Goal: Task Accomplishment & Management: Complete application form

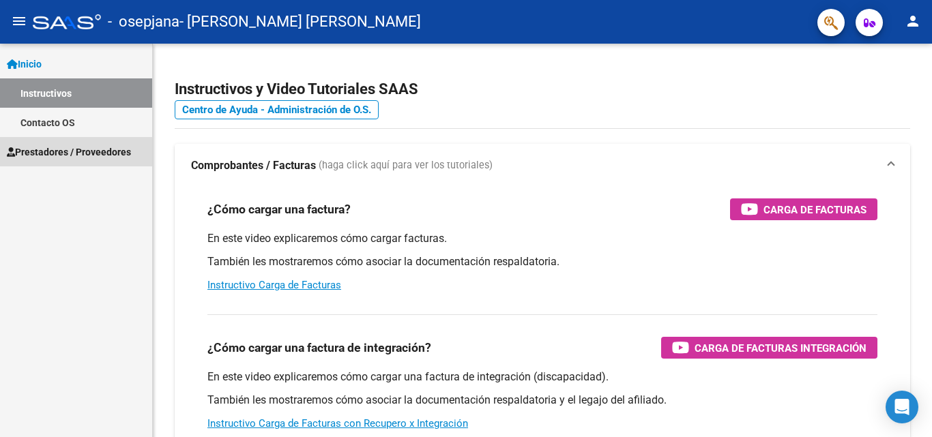
click at [44, 145] on span "Prestadores / Proveedores" at bounding box center [69, 152] width 124 height 15
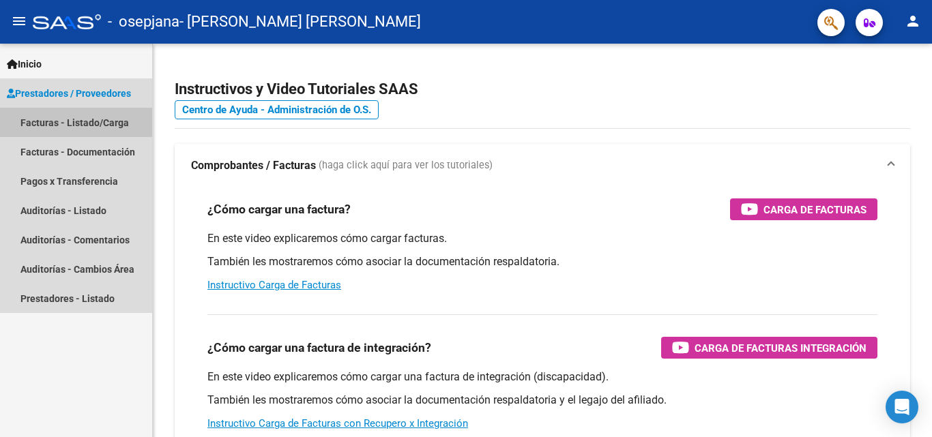
click at [57, 121] on link "Facturas - Listado/Carga" at bounding box center [76, 122] width 152 height 29
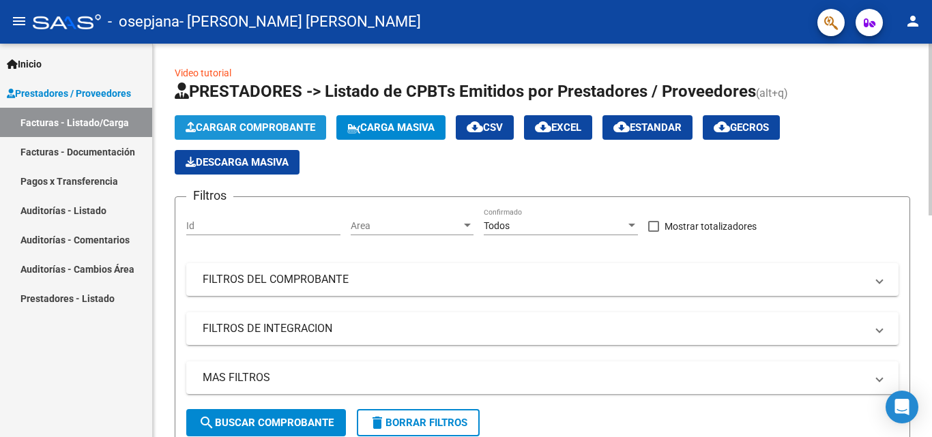
click at [218, 125] on span "Cargar Comprobante" at bounding box center [251, 127] width 130 height 12
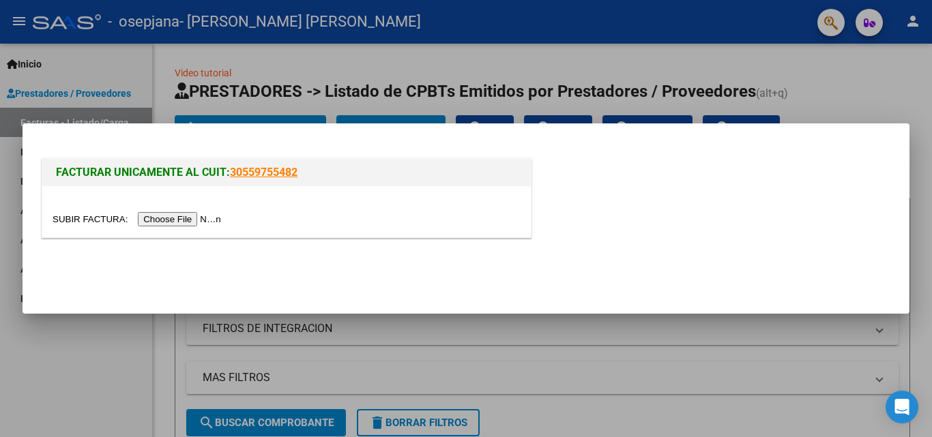
click at [190, 220] on input "file" at bounding box center [139, 219] width 173 height 14
click at [392, 62] on div at bounding box center [466, 218] width 932 height 437
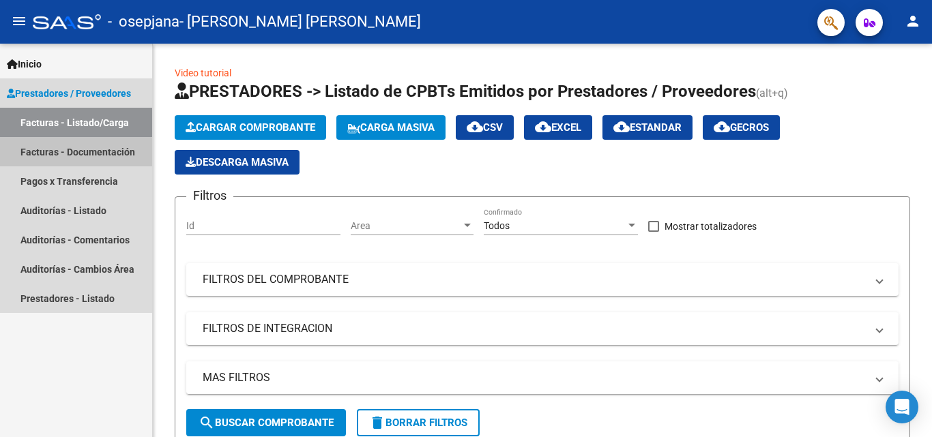
click at [58, 158] on link "Facturas - Documentación" at bounding box center [76, 151] width 152 height 29
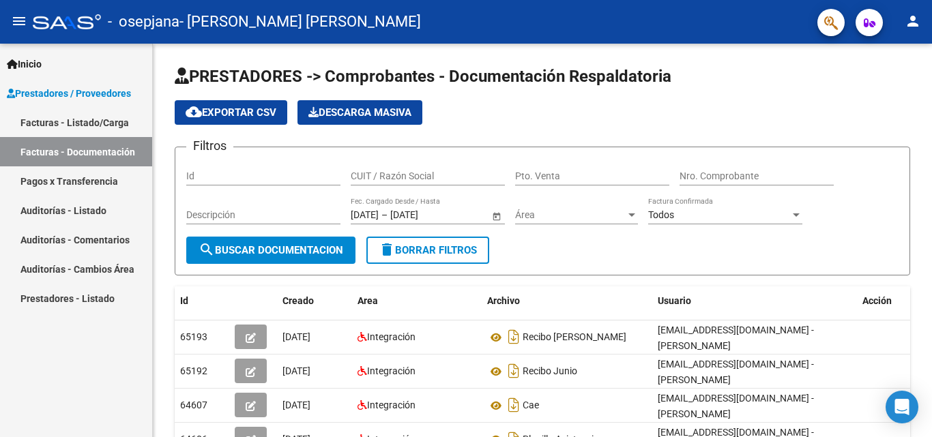
click at [52, 119] on link "Facturas - Listado/Carga" at bounding box center [76, 122] width 152 height 29
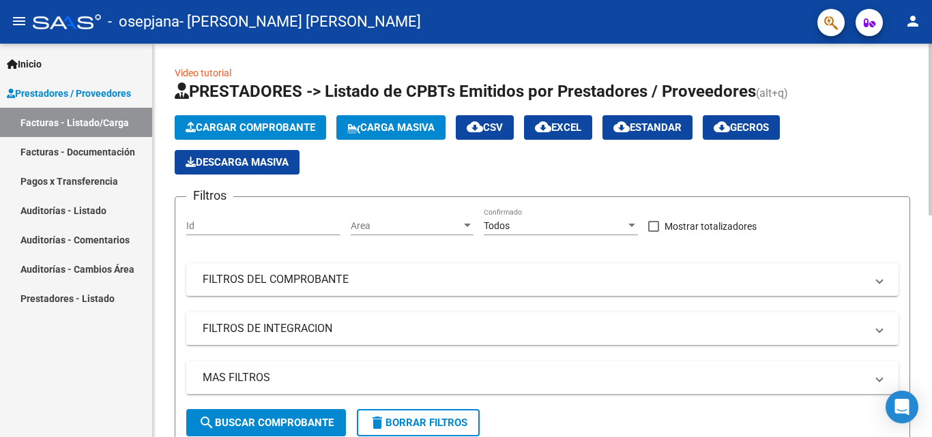
click at [865, 0] on html "menu - osepjana - [PERSON_NAME] [PERSON_NAME] person Inicio Instructivos Contac…" at bounding box center [466, 218] width 932 height 437
click at [229, 121] on span "Cargar Comprobante" at bounding box center [251, 127] width 130 height 12
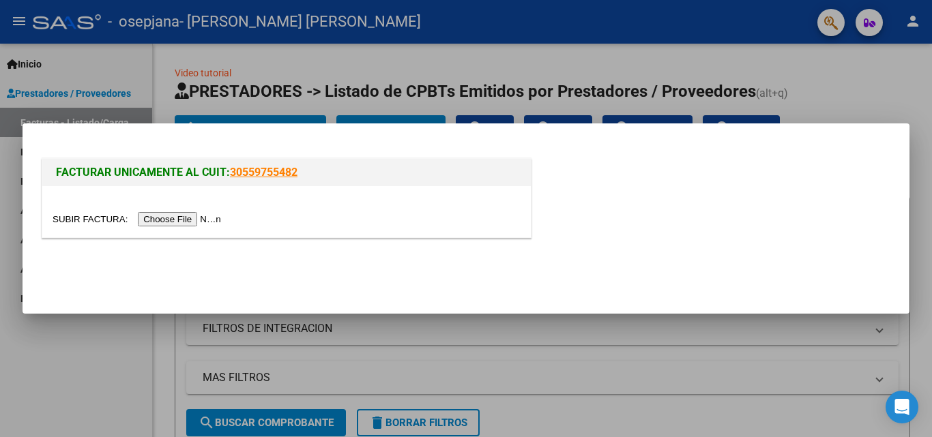
click at [210, 219] on input "file" at bounding box center [139, 219] width 173 height 14
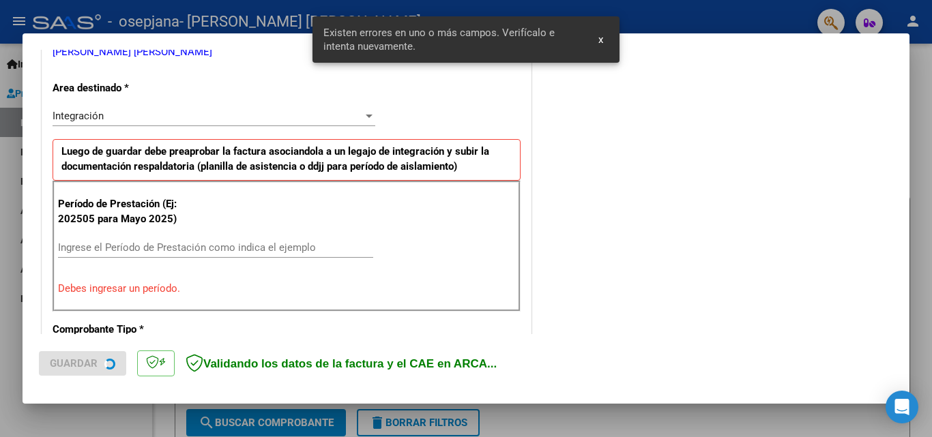
scroll to position [308, 0]
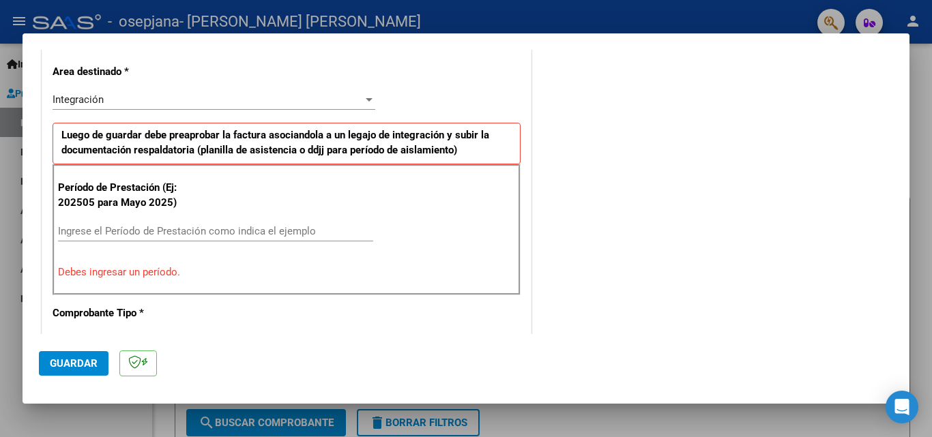
click at [137, 242] on div "Ingrese el Período de Prestación como indica el ejemplo" at bounding box center [215, 237] width 315 height 33
click at [128, 225] on input "Ingrese el Período de Prestación como indica el ejemplo" at bounding box center [215, 231] width 315 height 12
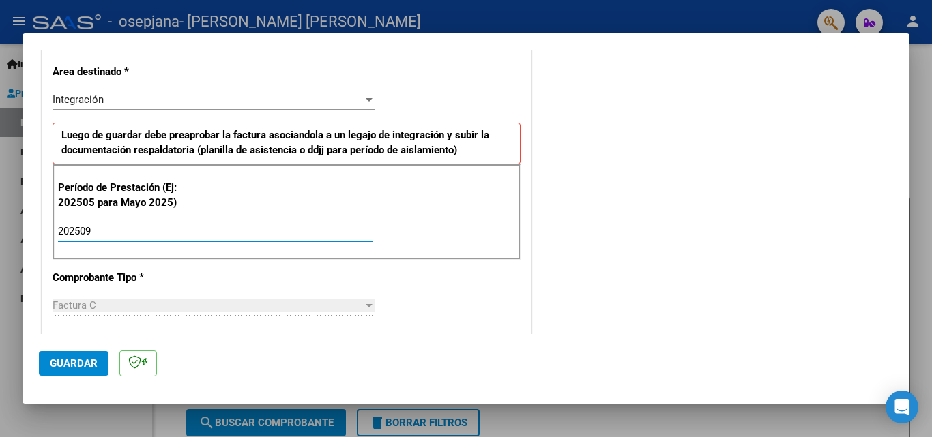
type input "202509"
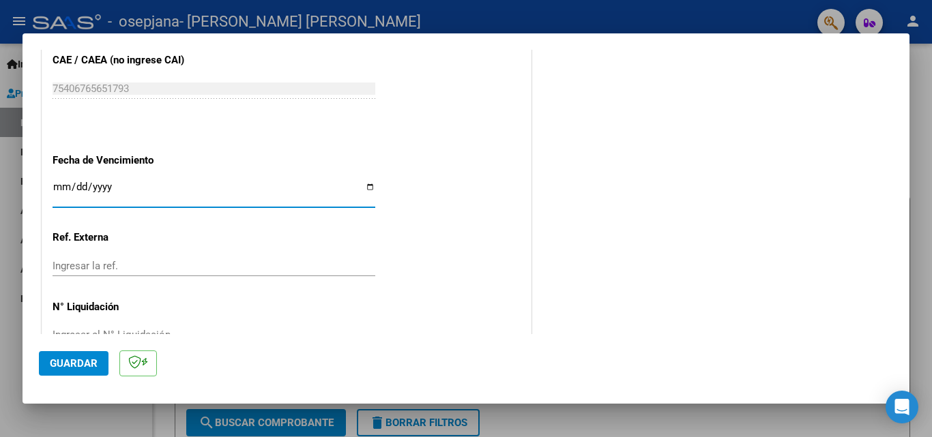
click at [58, 179] on div "Ingresar la fecha" at bounding box center [214, 192] width 323 height 29
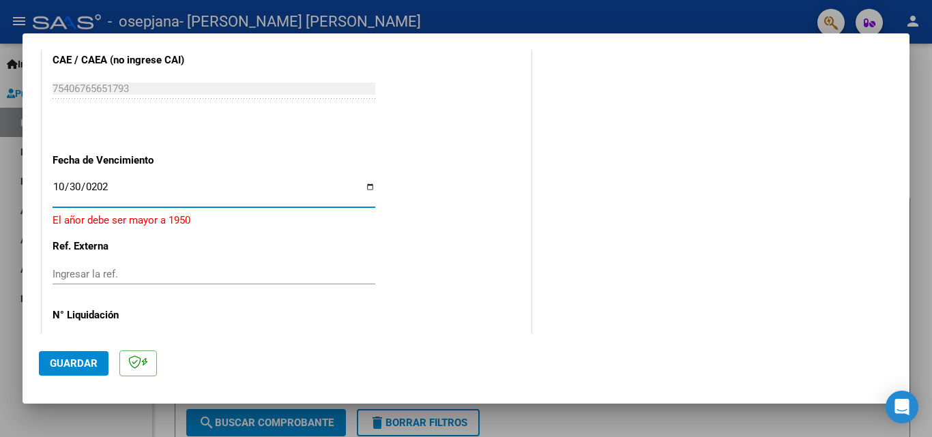
type input "[DATE]"
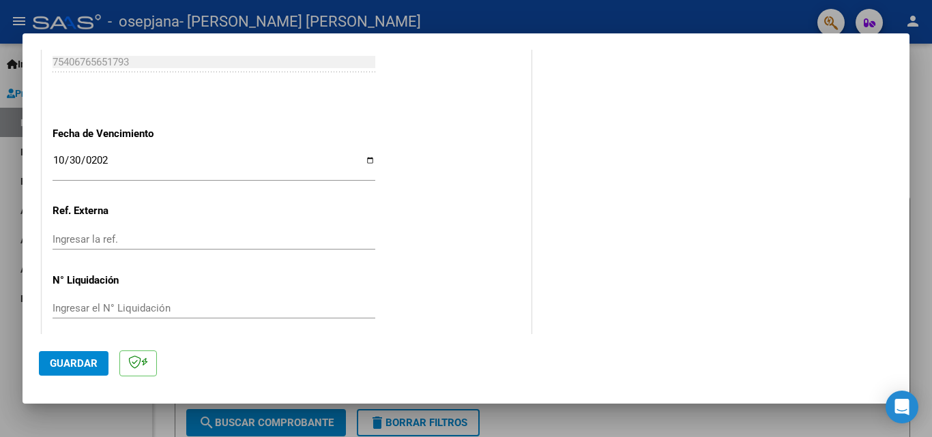
scroll to position [916, 0]
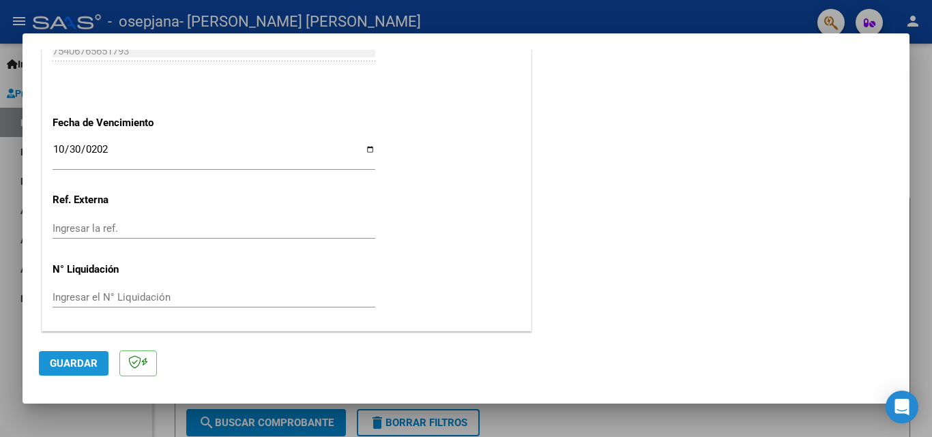
click at [62, 361] on span "Guardar" at bounding box center [74, 364] width 48 height 12
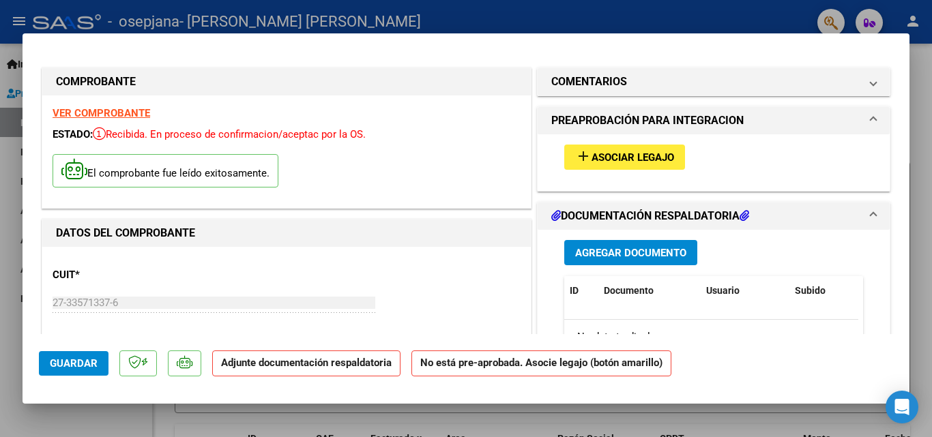
click at [592, 156] on span "Asociar Legajo" at bounding box center [633, 157] width 83 height 12
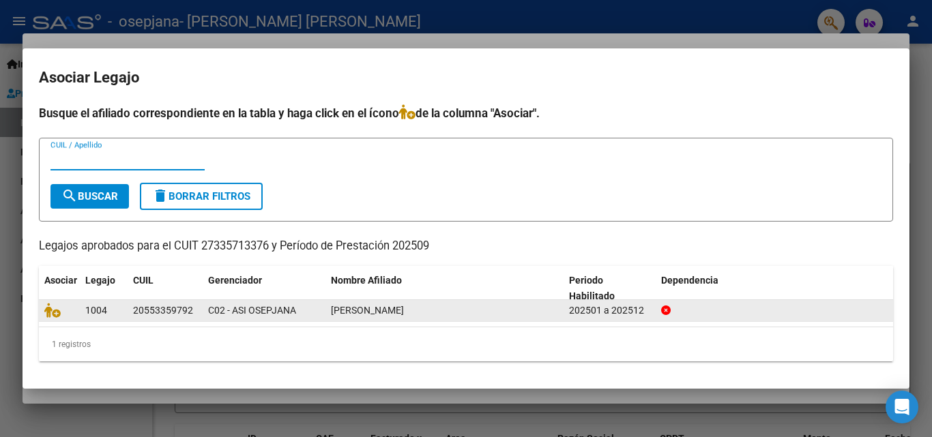
click at [42, 308] on datatable-body-cell at bounding box center [59, 310] width 41 height 21
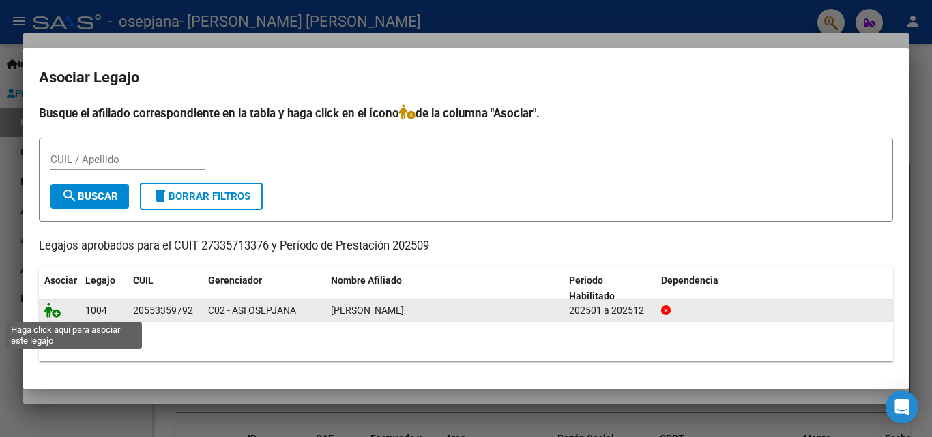
click at [53, 310] on icon at bounding box center [52, 310] width 16 height 15
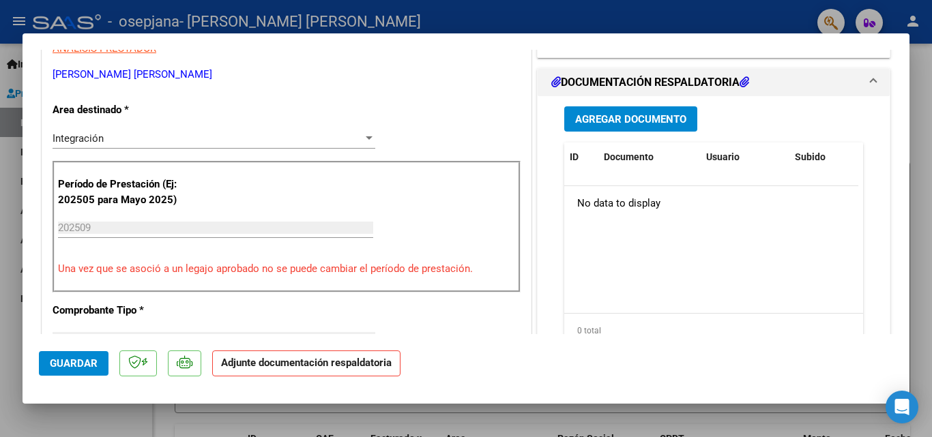
scroll to position [324, 0]
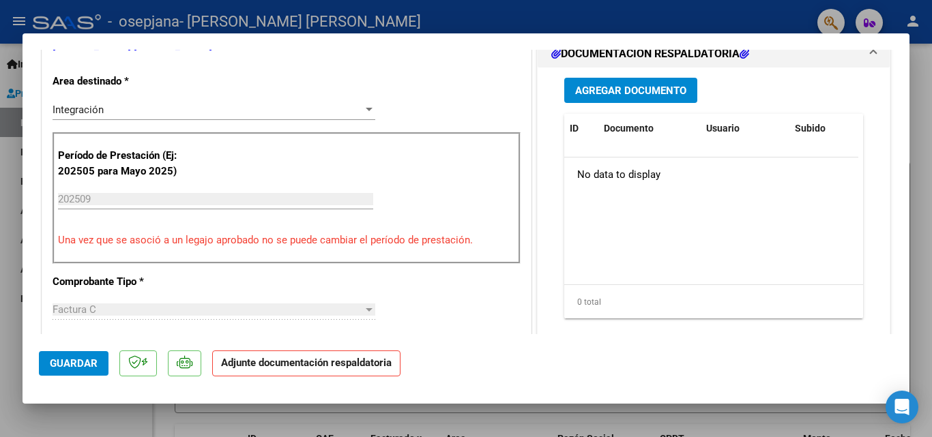
click at [611, 91] on span "Agregar Documento" at bounding box center [630, 91] width 111 height 12
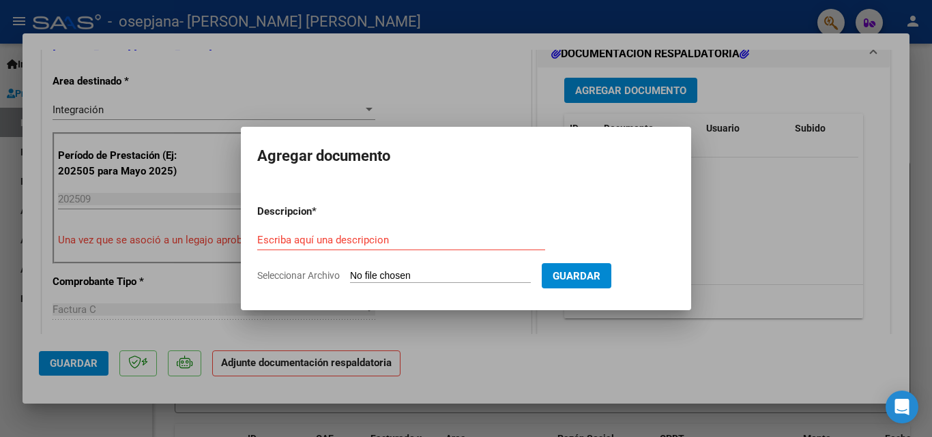
click at [327, 231] on div "Escriba aquí una descripcion" at bounding box center [401, 240] width 288 height 20
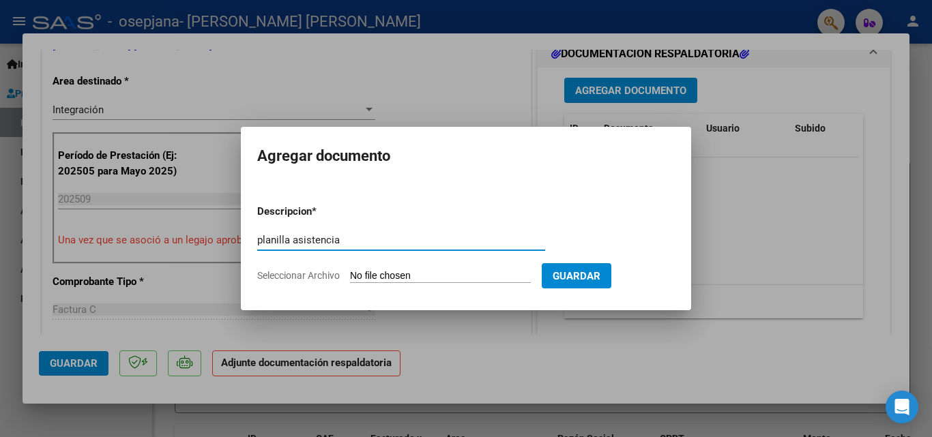
type input "planilla asistencia"
drag, startPoint x: 483, startPoint y: 263, endPoint x: 424, endPoint y: 273, distance: 60.2
click at [424, 273] on form "Descripcion * planilla asistencia Escriba aquí una descripcion Seleccionar Arch…" at bounding box center [466, 244] width 418 height 100
click at [424, 273] on input "Seleccionar Archivo" at bounding box center [440, 276] width 181 height 13
click at [389, 273] on input "Seleccionar Archivo" at bounding box center [440, 276] width 181 height 13
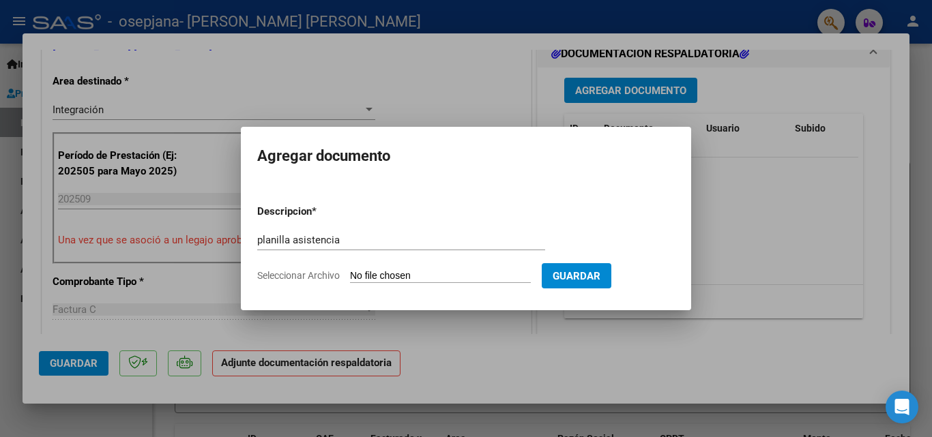
type input "C:\fakepath\planilla septiembre Santino.pdf"
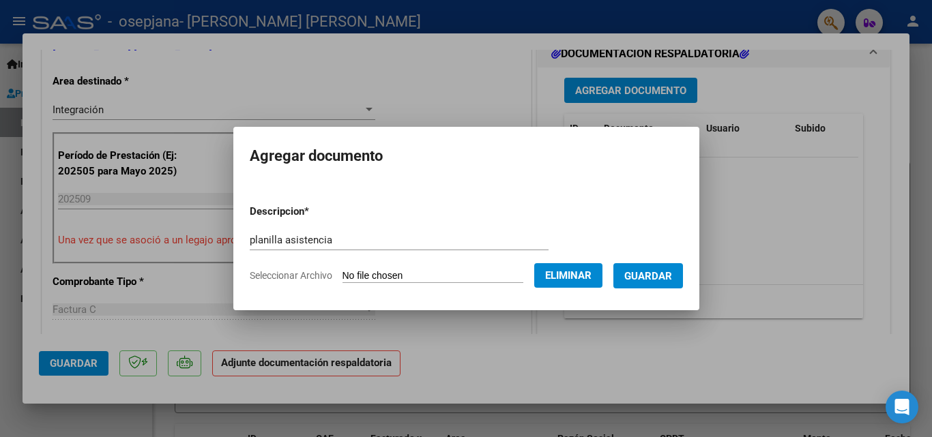
click at [629, 274] on button "Guardar" at bounding box center [648, 275] width 70 height 25
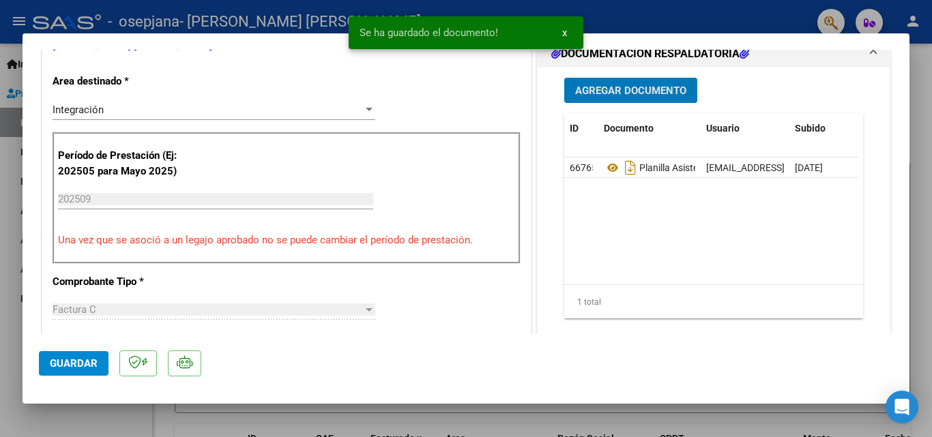
click at [618, 83] on button "Agregar Documento" at bounding box center [630, 90] width 133 height 25
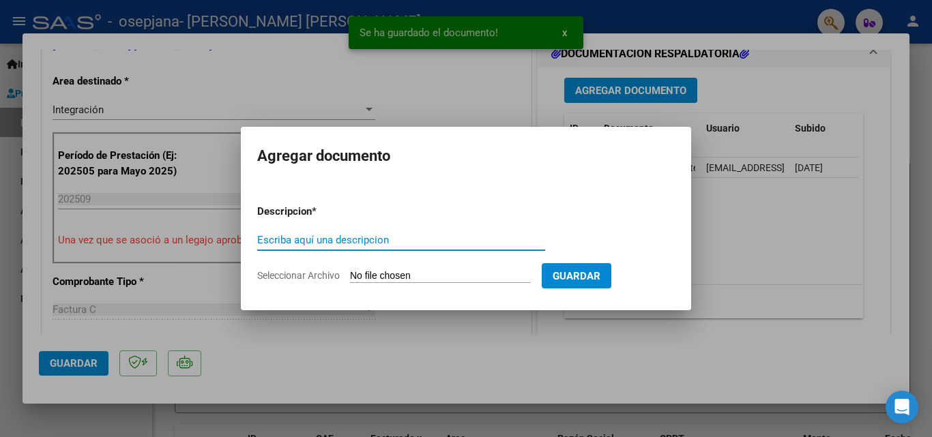
click at [332, 239] on input "Escriba aquí una descripcion" at bounding box center [401, 240] width 288 height 12
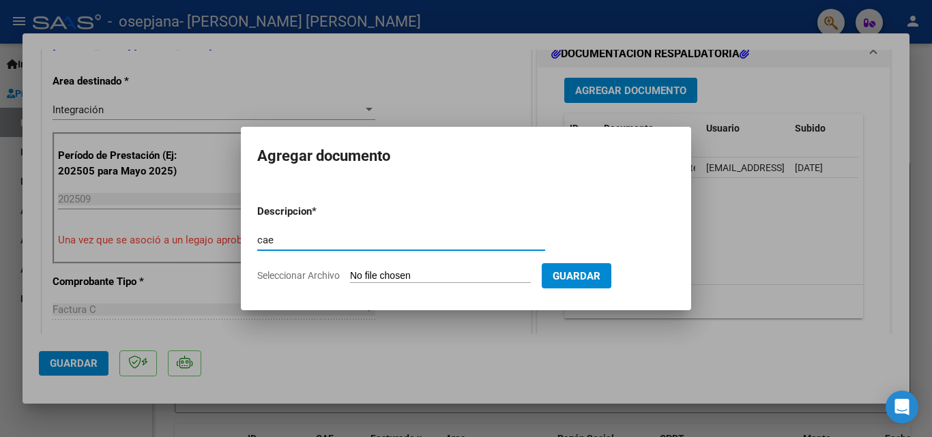
type input "cae"
click at [446, 276] on input "Seleccionar Archivo" at bounding box center [440, 276] width 181 height 13
type input "C:\fakepath\Constatación de Comprobantes _ AFIP.pdf"
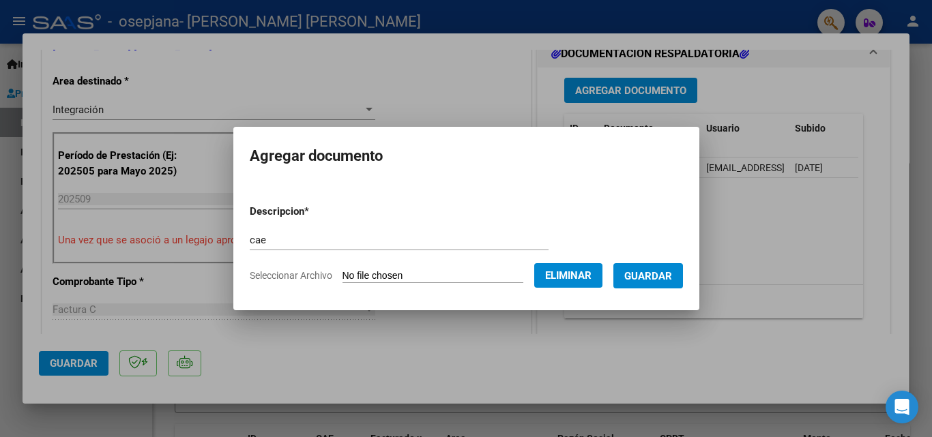
click at [663, 279] on span "Guardar" at bounding box center [648, 276] width 48 height 12
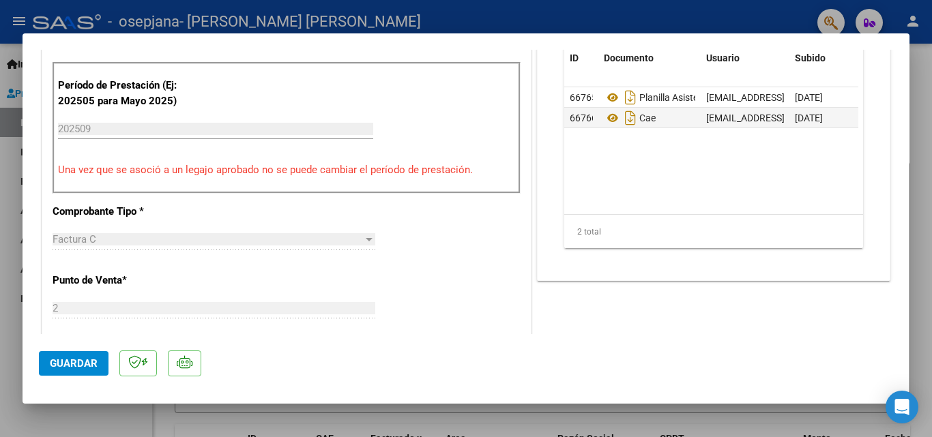
scroll to position [937, 0]
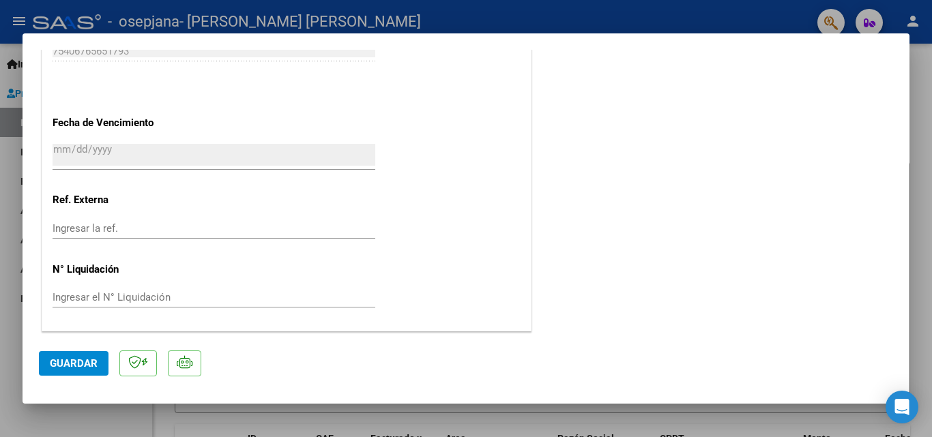
click at [93, 358] on span "Guardar" at bounding box center [74, 364] width 48 height 12
